Goal: Obtain resource: Obtain resource

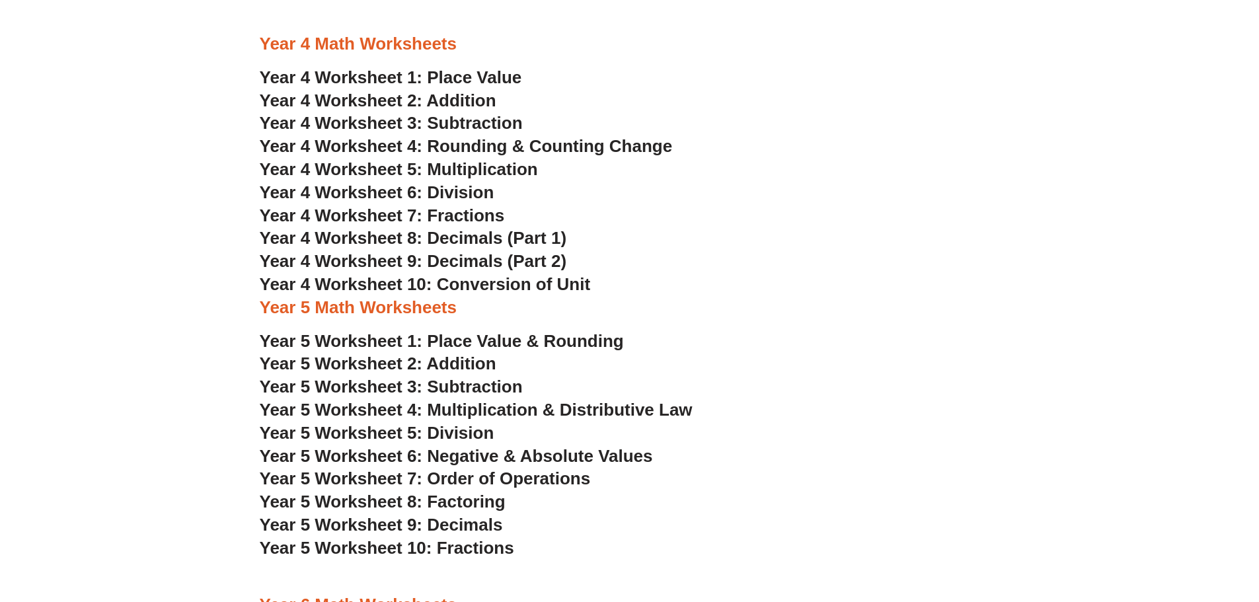
scroll to position [2114, 0]
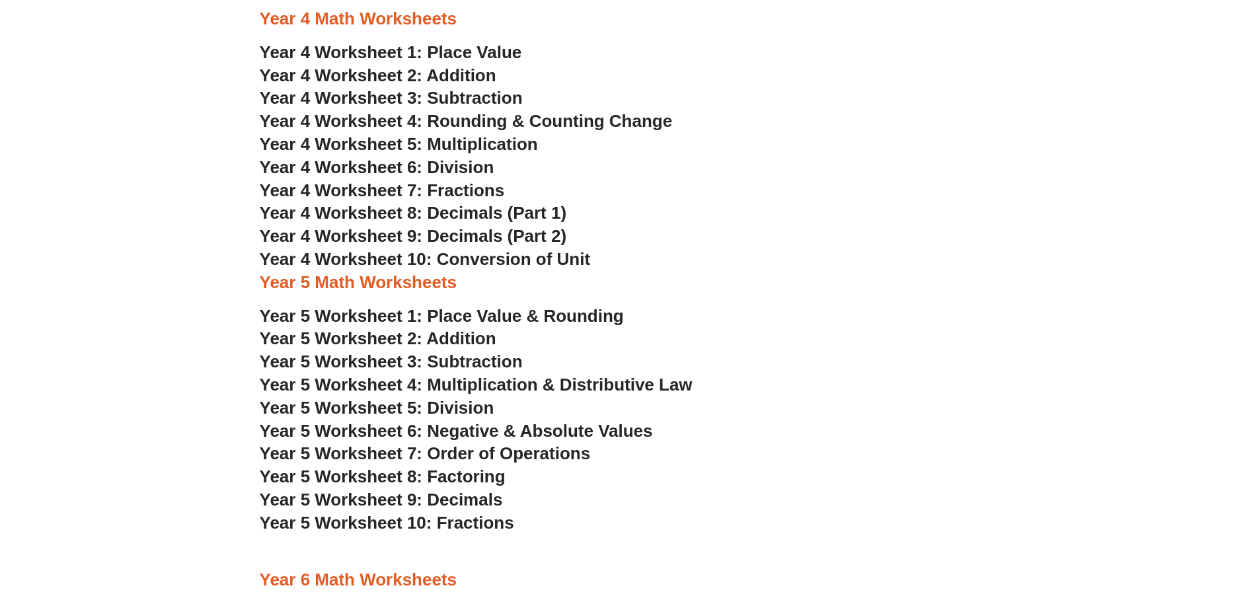
click at [366, 148] on span "Year 4 Worksheet 5: Multiplication" at bounding box center [399, 144] width 278 height 20
click at [427, 165] on span "Year 4 Worksheet 6: Division" at bounding box center [377, 167] width 235 height 20
click at [427, 188] on span "Year 4 Worksheet 7: Fractions" at bounding box center [382, 190] width 245 height 20
click at [498, 215] on span "Year 4 Worksheet 8: Decimals (Part 1)" at bounding box center [413, 213] width 307 height 20
click at [525, 123] on span "Year 4 Worksheet 4: Rounding & Counting Change" at bounding box center [466, 121] width 413 height 20
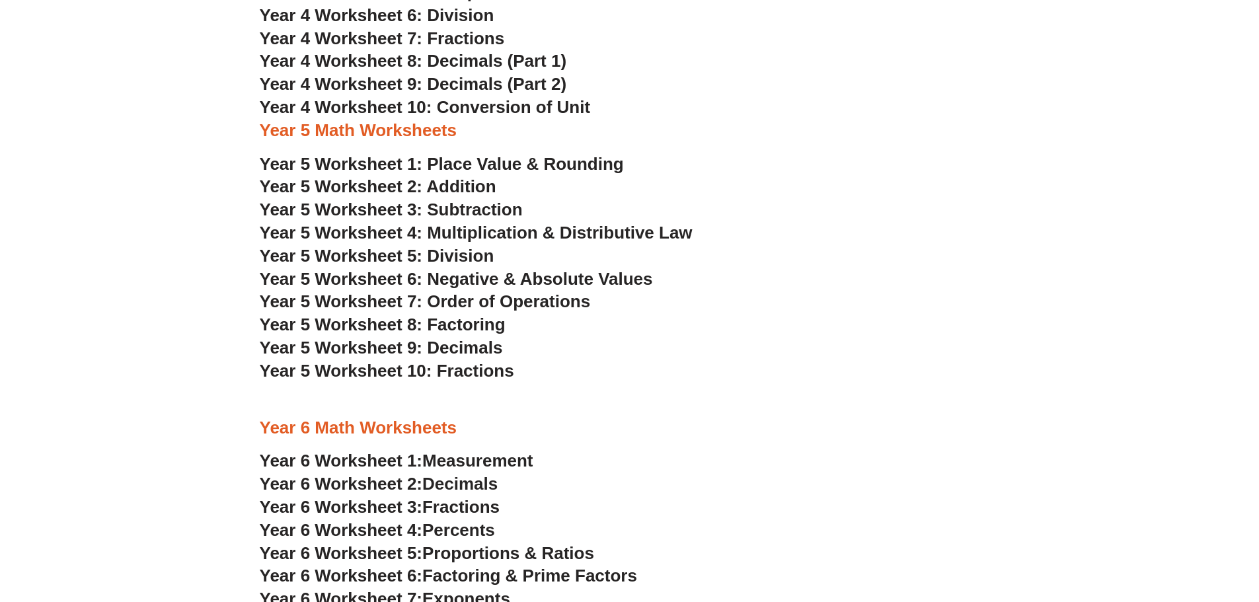
scroll to position [2291, 0]
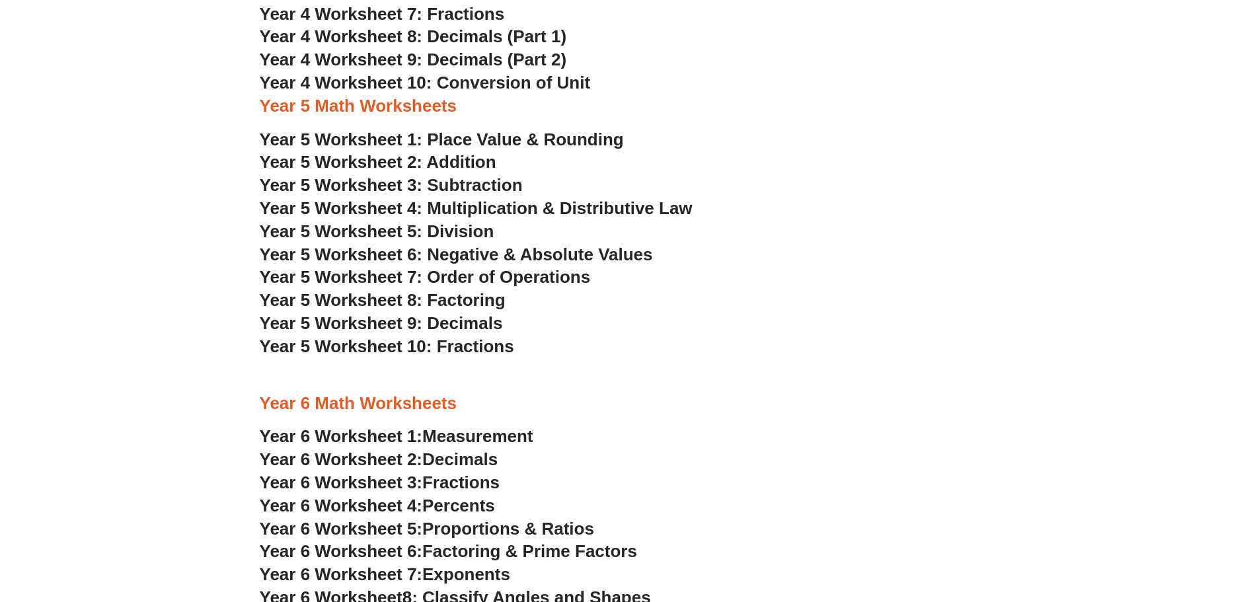
click at [445, 164] on span "Year 5 Worksheet 2: Addition" at bounding box center [378, 162] width 237 height 20
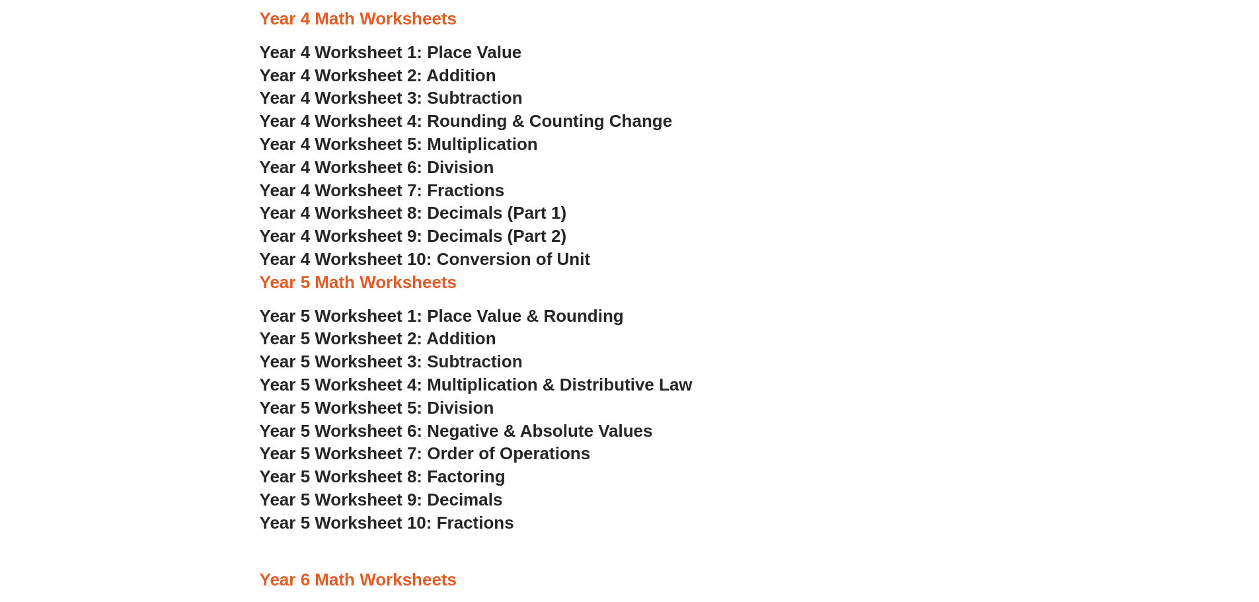
click at [431, 79] on span "Year 4 Worksheet 2: Addition" at bounding box center [378, 75] width 237 height 20
click at [441, 98] on span "Year 4 Worksheet 3: Subtraction" at bounding box center [391, 98] width 263 height 20
click at [504, 128] on span "Year 4 Worksheet 4: Rounding & Counting Change" at bounding box center [466, 121] width 413 height 20
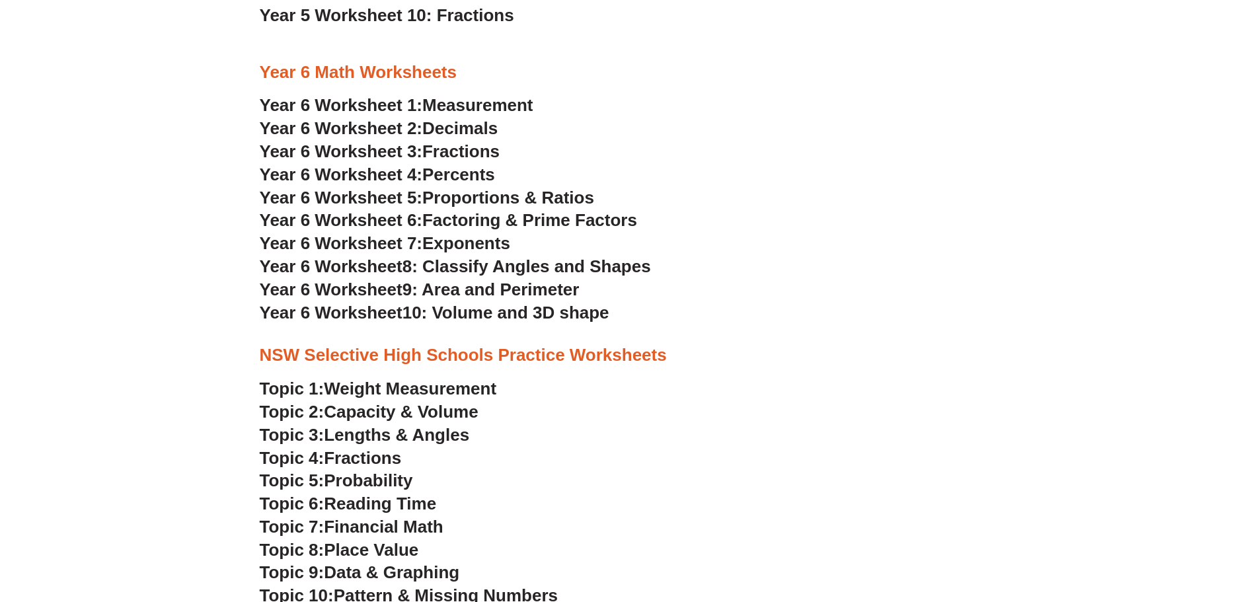
scroll to position [2643, 0]
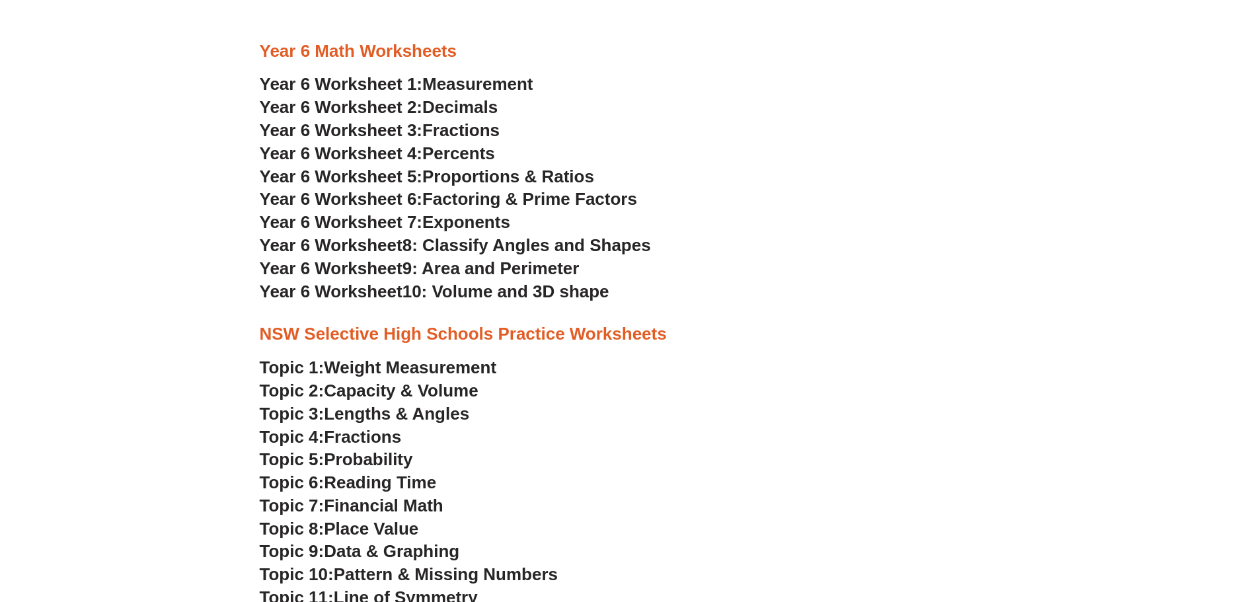
click at [482, 132] on span "Fractions" at bounding box center [460, 130] width 77 height 20
click at [449, 111] on span "Decimals" at bounding box center [459, 107] width 75 height 20
click at [465, 151] on span "Percents" at bounding box center [458, 153] width 73 height 20
click at [710, 177] on h3 "Year 6 Worksheet 5: Proportions & Ratios" at bounding box center [630, 177] width 740 height 22
